Goal: Check status: Check status

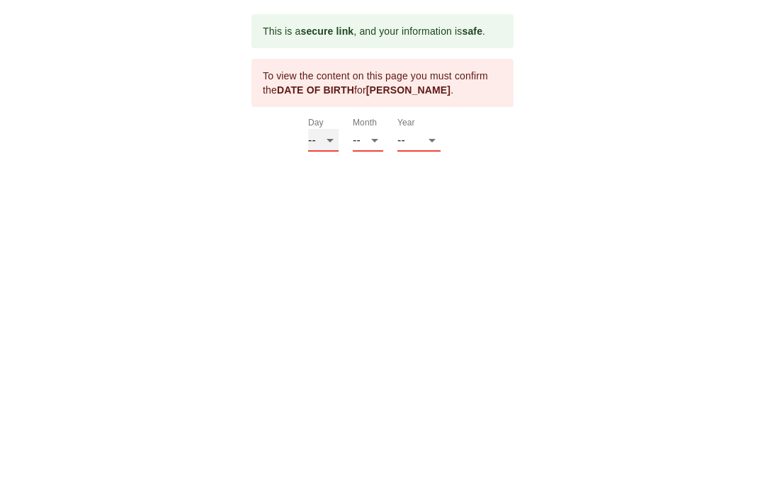
click at [321, 131] on select "-- 01 02 03 04 05 06 07 08 09 10 11 12 13 14 15 16 17 18 19 20 21 22 23 24 25 2…" at bounding box center [323, 140] width 30 height 23
select select "29"
click at [374, 140] on select "-- 01 02 03 04 05 06 07 08 09 10 11 12" at bounding box center [368, 140] width 30 height 23
select select "12"
click at [430, 141] on select "-- 2025 2024 2023 2022 2021 2020 2019 2018 2017 2016 2015 2014 2013 2012 2011 2…" at bounding box center [418, 140] width 43 height 23
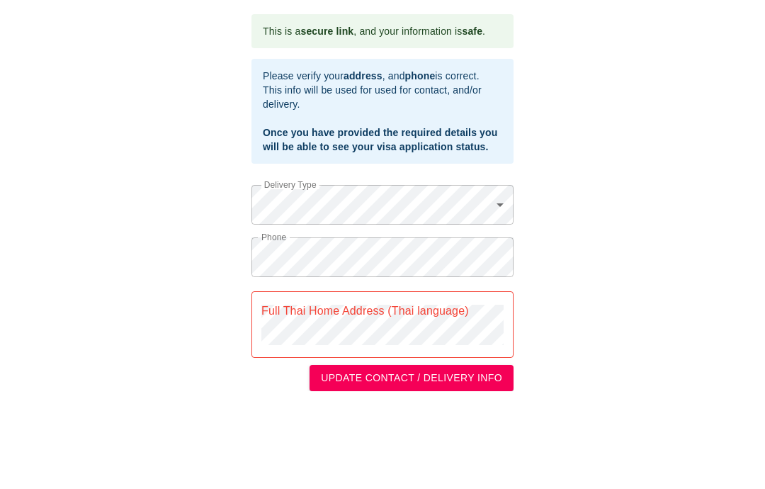
click at [494, 205] on body "This is a secure link , and your information is safe . Please verify your addre…" at bounding box center [382, 202] width 765 height 405
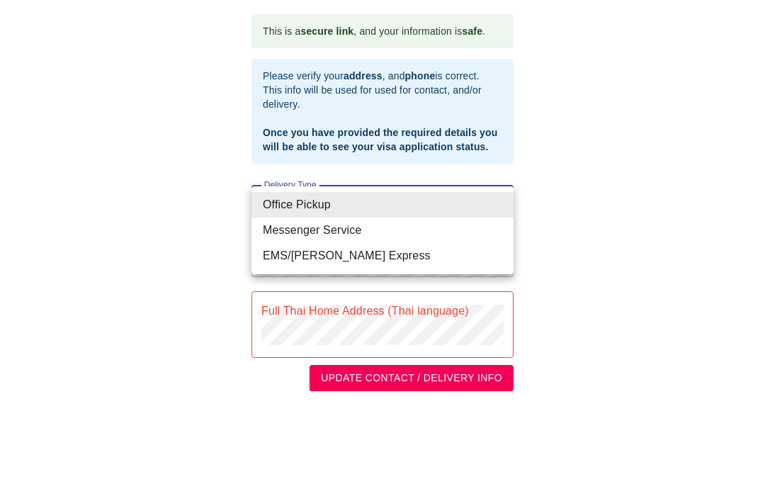
click at [356, 232] on li "Messenger Service" at bounding box center [382, 229] width 262 height 25
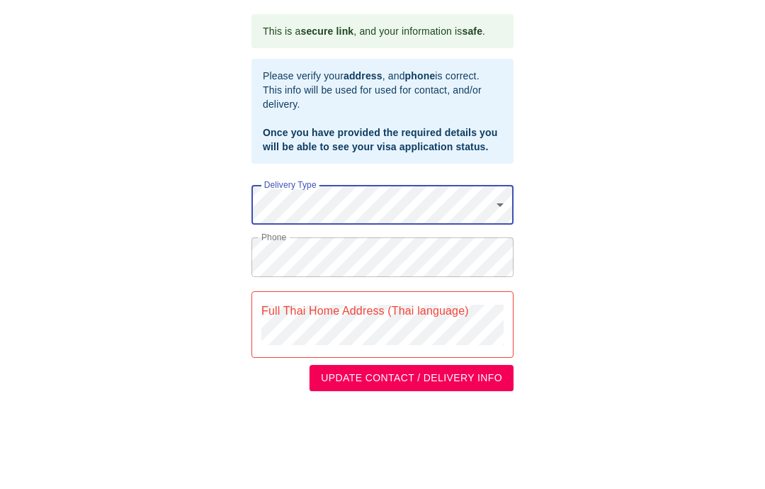
type input "Messenger Service"
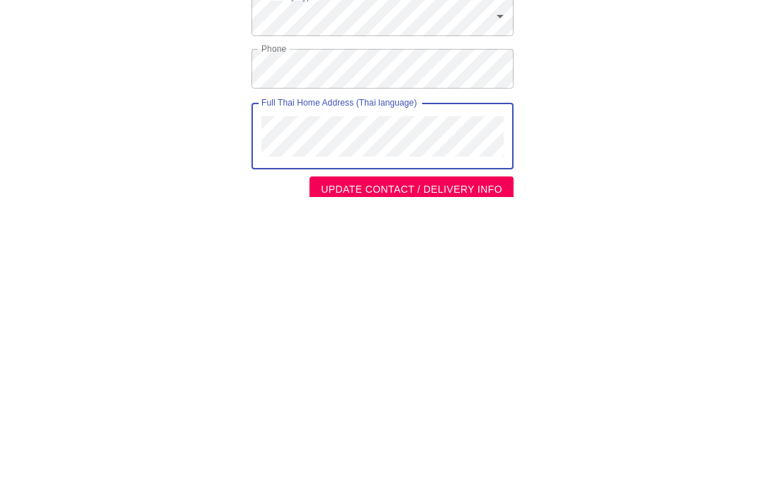
scroll to position [422, 0]
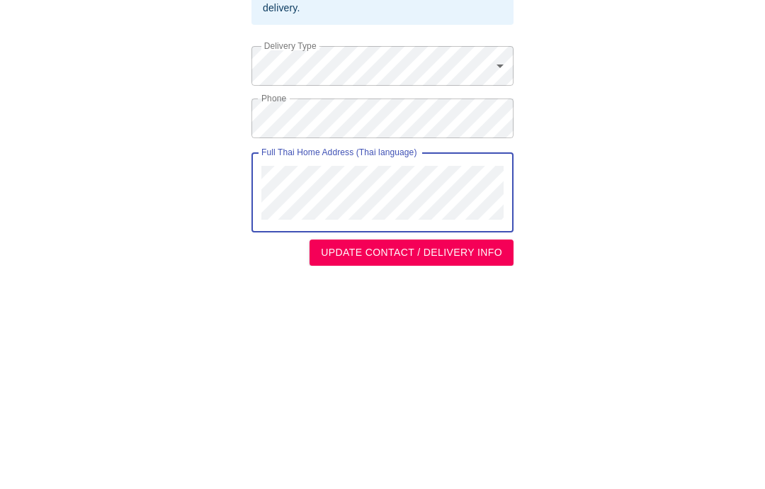
click at [496, 72] on body "This is a secure link , and your information is safe . 1 PASSPORT RECEIVED JONA…" at bounding box center [382, 38] width 765 height 920
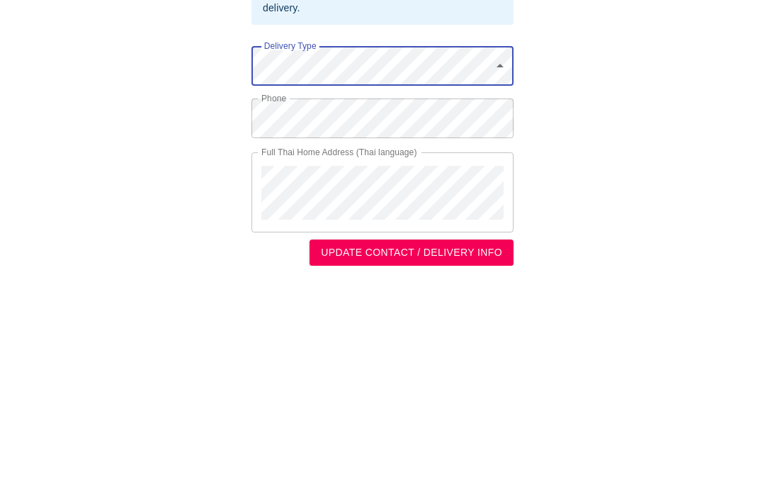
scroll to position [436, 0]
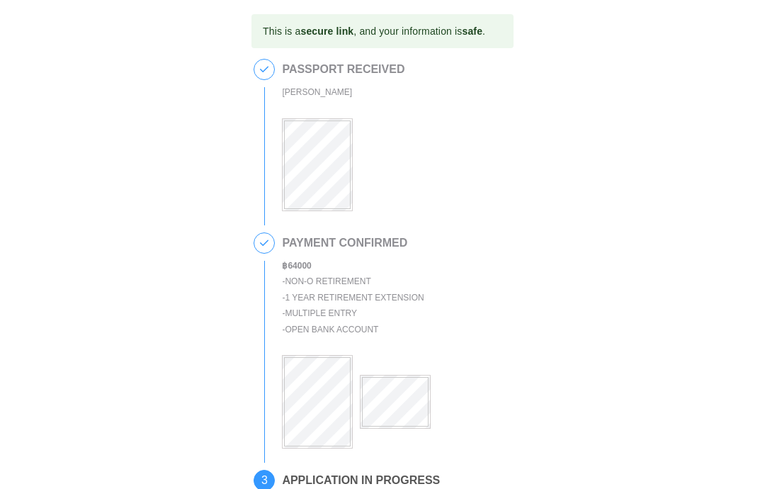
click at [567, 277] on div "This is a secure link , and your information is safe . 1 PASSPORT RECEIVED [PER…" at bounding box center [382, 389] width 737 height 751
